Goal: Information Seeking & Learning: Learn about a topic

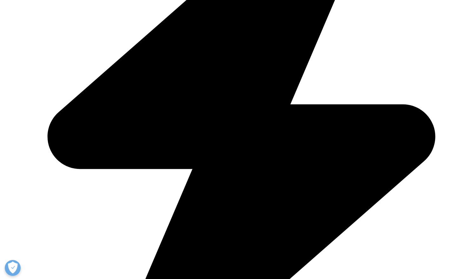
scroll to position [1684, 0]
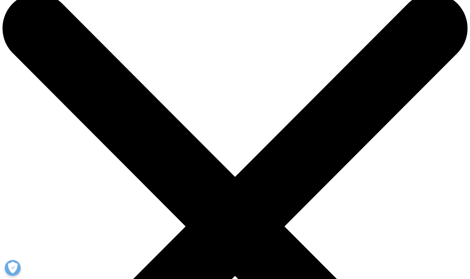
scroll to position [0, 0]
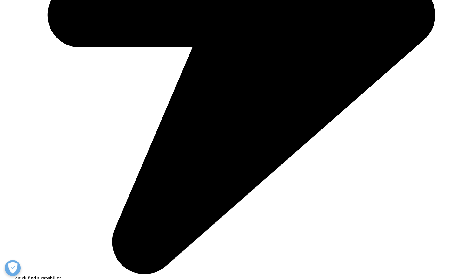
scroll to position [1811, 0]
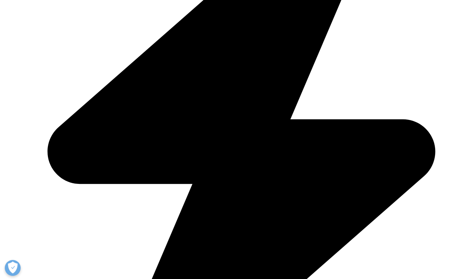
scroll to position [1652, 0]
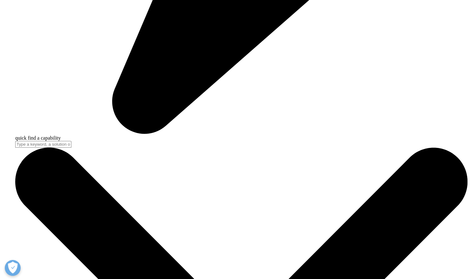
scroll to position [1962, 0]
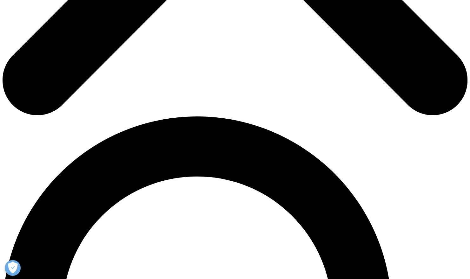
scroll to position [413, 0]
